Goal: Task Accomplishment & Management: Manage account settings

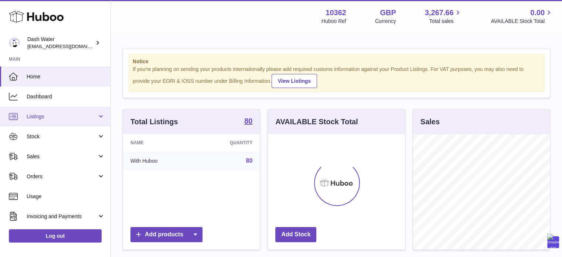
scroll to position [115, 137]
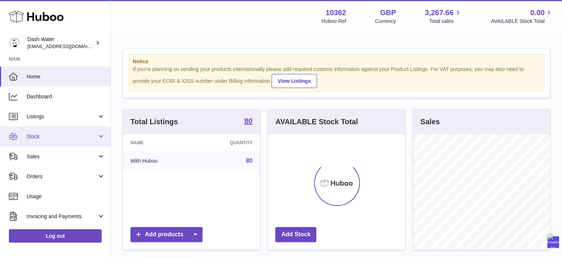
click at [46, 136] on span "Stock" at bounding box center [62, 136] width 71 height 7
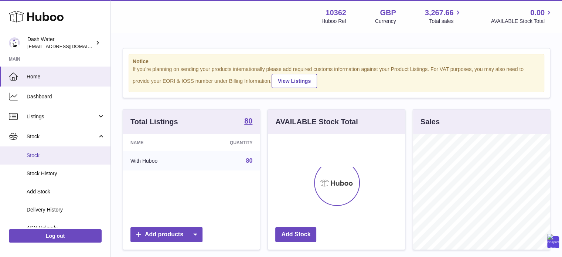
click at [44, 156] on span "Stock" at bounding box center [66, 155] width 78 height 7
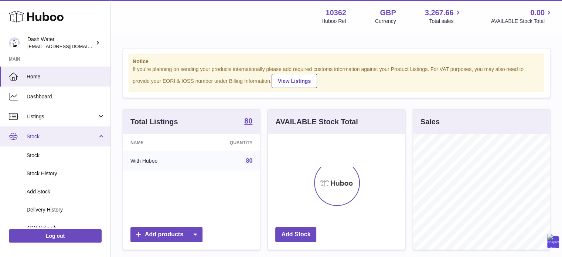
click at [57, 137] on span "Stock" at bounding box center [62, 136] width 71 height 7
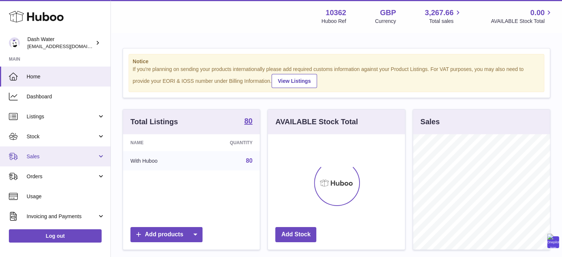
click at [52, 154] on span "Sales" at bounding box center [62, 156] width 71 height 7
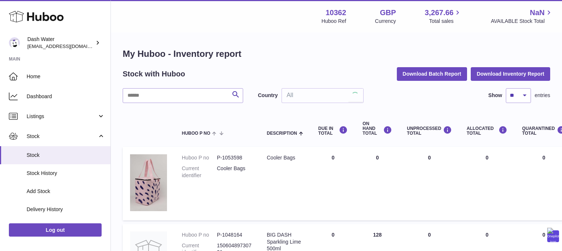
click at [44, 176] on span "Stock History" at bounding box center [66, 173] width 78 height 7
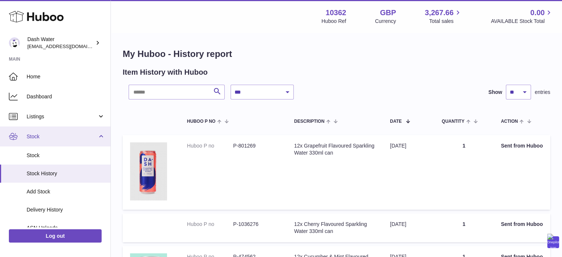
click at [75, 136] on span "Stock" at bounding box center [62, 136] width 71 height 7
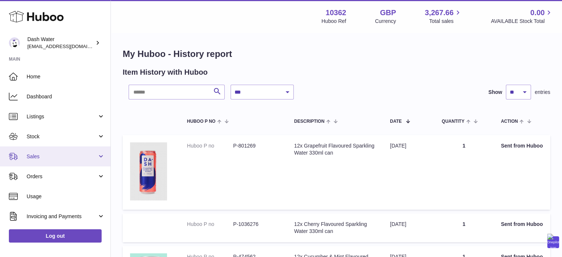
click at [50, 156] on span "Sales" at bounding box center [62, 156] width 71 height 7
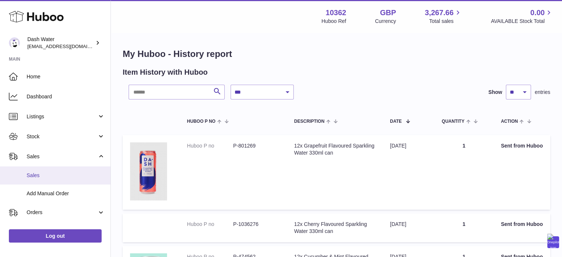
click at [42, 175] on span "Sales" at bounding box center [66, 175] width 78 height 7
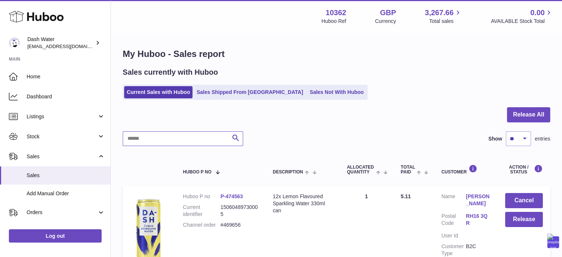
click at [169, 141] on input "text" at bounding box center [183, 138] width 120 height 15
paste input "******"
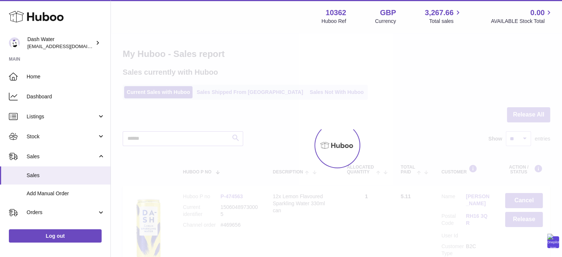
type input "******"
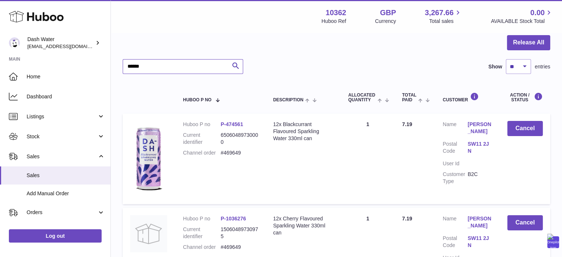
scroll to position [74, 0]
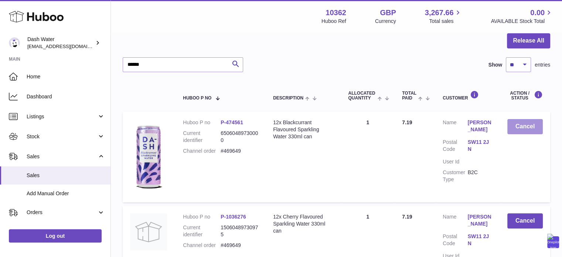
click at [529, 128] on button "Cancel" at bounding box center [524, 126] width 35 height 15
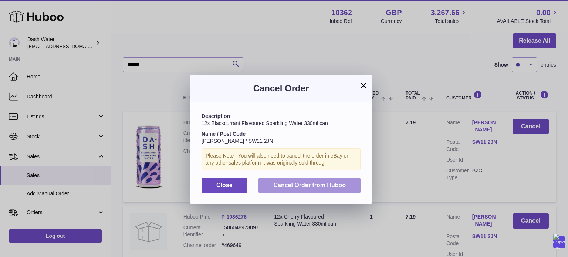
click at [307, 187] on span "Cancel Order from Huboo" at bounding box center [309, 185] width 72 height 6
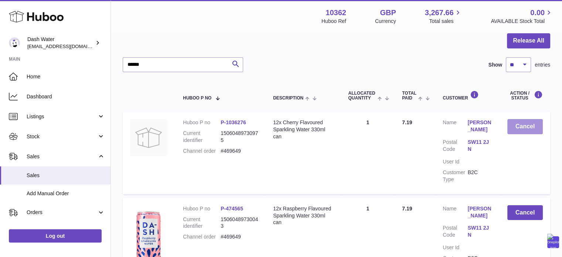
click at [530, 126] on button "Cancel" at bounding box center [524, 126] width 35 height 15
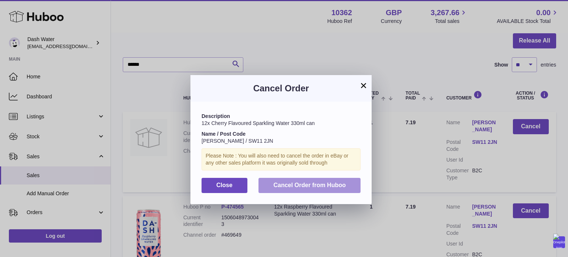
click at [322, 184] on span "Cancel Order from Huboo" at bounding box center [309, 185] width 72 height 6
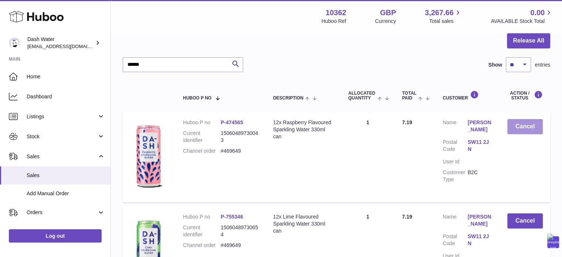
click at [523, 128] on button "Cancel" at bounding box center [524, 126] width 35 height 15
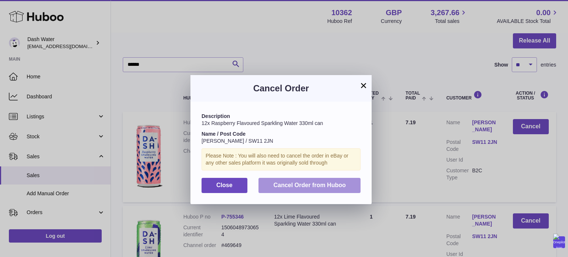
click at [296, 183] on span "Cancel Order from Huboo" at bounding box center [309, 185] width 72 height 6
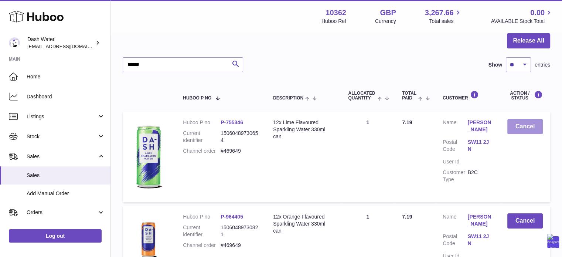
click at [520, 125] on button "Cancel" at bounding box center [524, 126] width 35 height 15
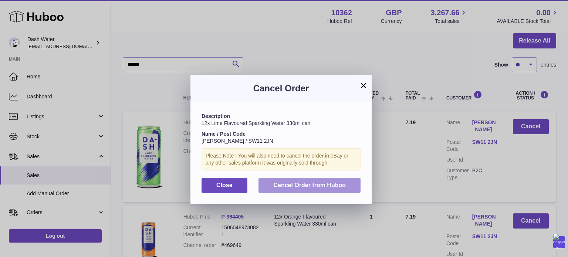
click at [332, 187] on span "Cancel Order from Huboo" at bounding box center [309, 185] width 72 height 6
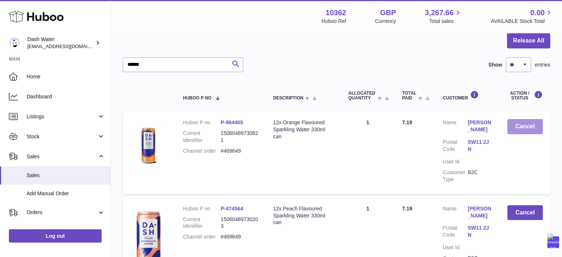
click at [525, 125] on button "Cancel" at bounding box center [524, 126] width 35 height 15
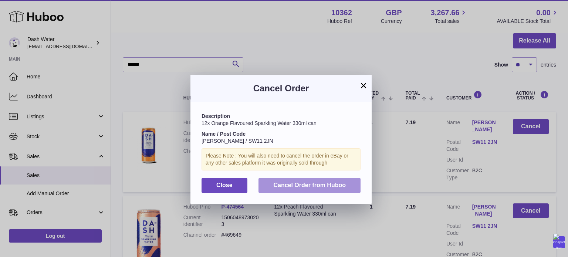
click at [325, 189] on button "Cancel Order from Huboo" at bounding box center [309, 185] width 102 height 15
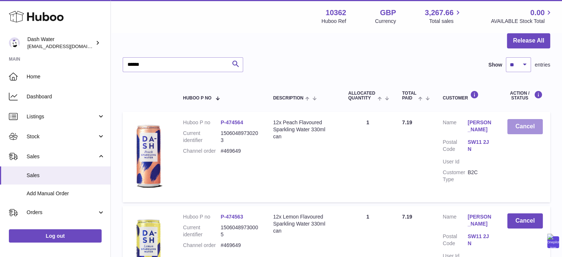
click at [519, 127] on button "Cancel" at bounding box center [524, 126] width 35 height 15
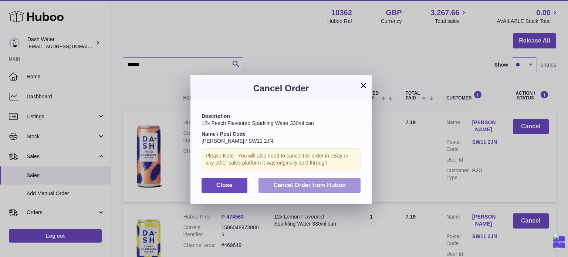
click at [323, 185] on span "Cancel Order from Huboo" at bounding box center [309, 185] width 72 height 6
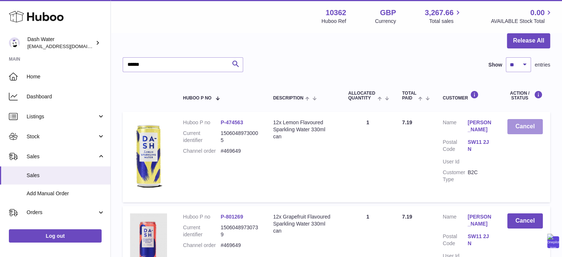
click at [530, 127] on button "Cancel" at bounding box center [524, 126] width 35 height 15
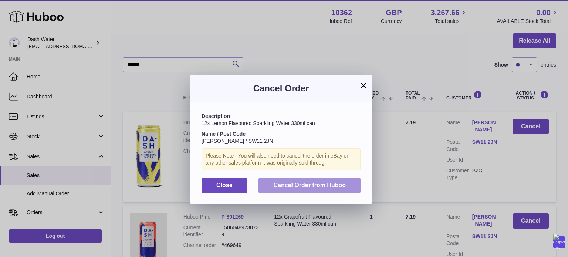
click at [323, 184] on span "Cancel Order from Huboo" at bounding box center [309, 185] width 72 height 6
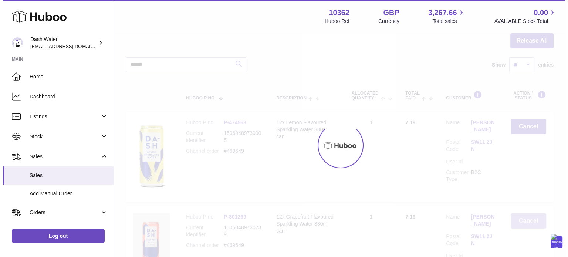
scroll to position [71, 0]
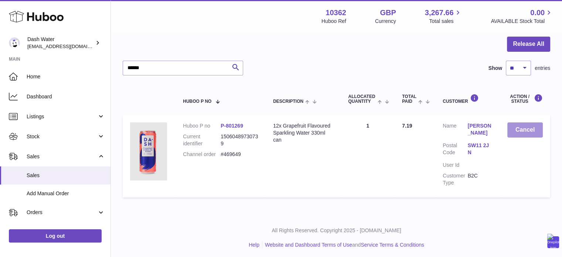
click at [524, 128] on button "Cancel" at bounding box center [524, 129] width 35 height 15
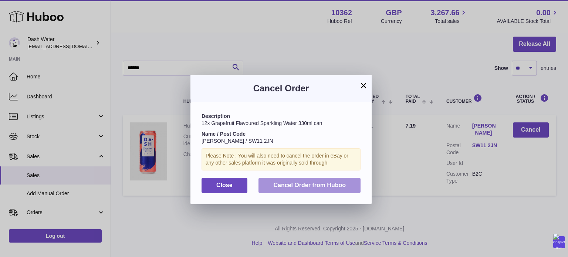
click at [327, 188] on span "Cancel Order from Huboo" at bounding box center [309, 185] width 72 height 6
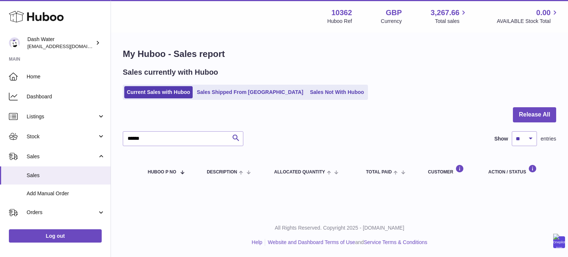
scroll to position [0, 0]
